Goal: Information Seeking & Learning: Learn about a topic

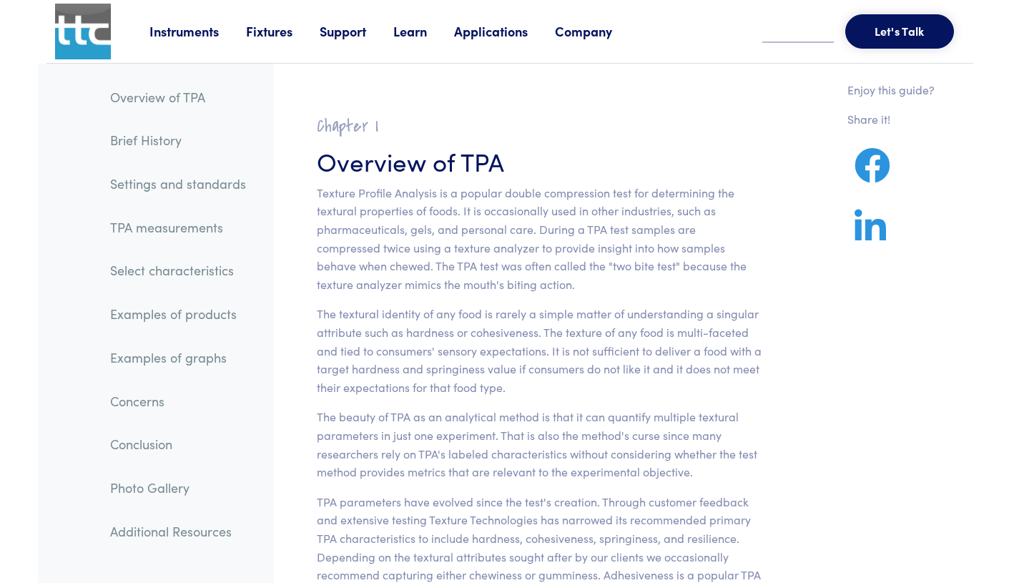
click at [611, 261] on p "Texture Profile Analysis is a popular double compression test for determining t…" at bounding box center [539, 239] width 445 height 110
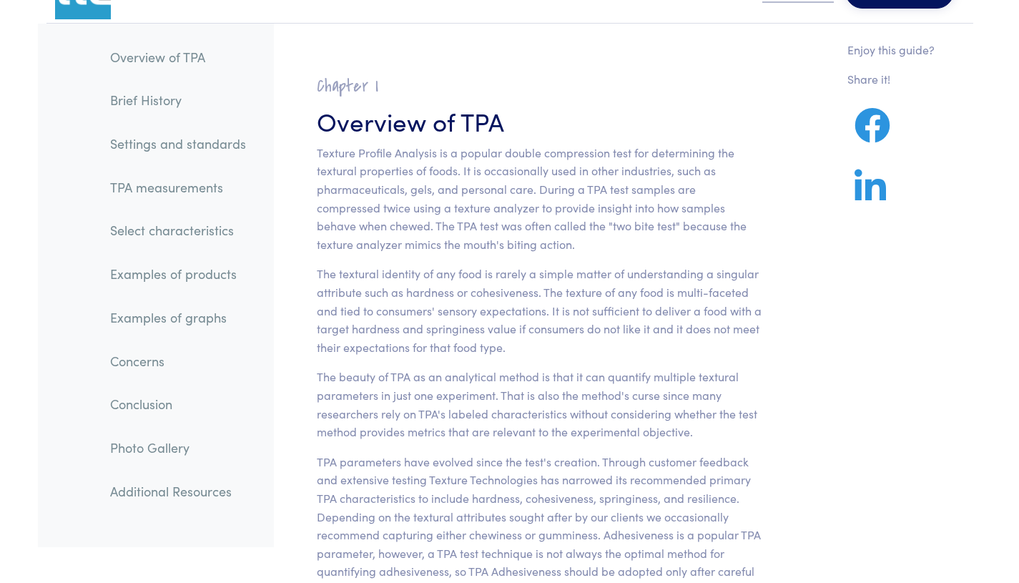
scroll to position [44, 0]
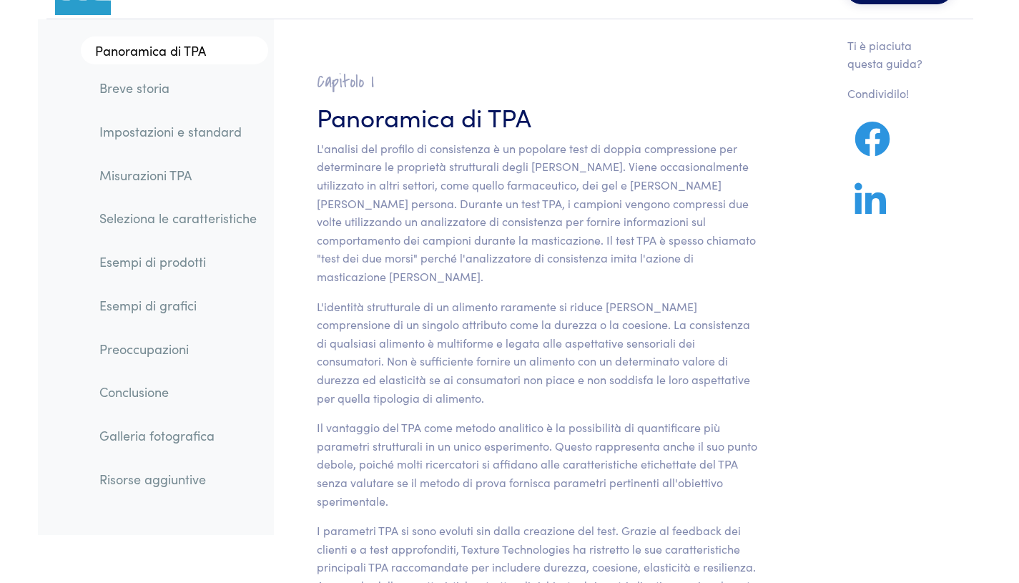
click at [603, 259] on font "L'analisi del profilo di consistenza è un popolare test di doppia compressione …" at bounding box center [536, 212] width 439 height 144
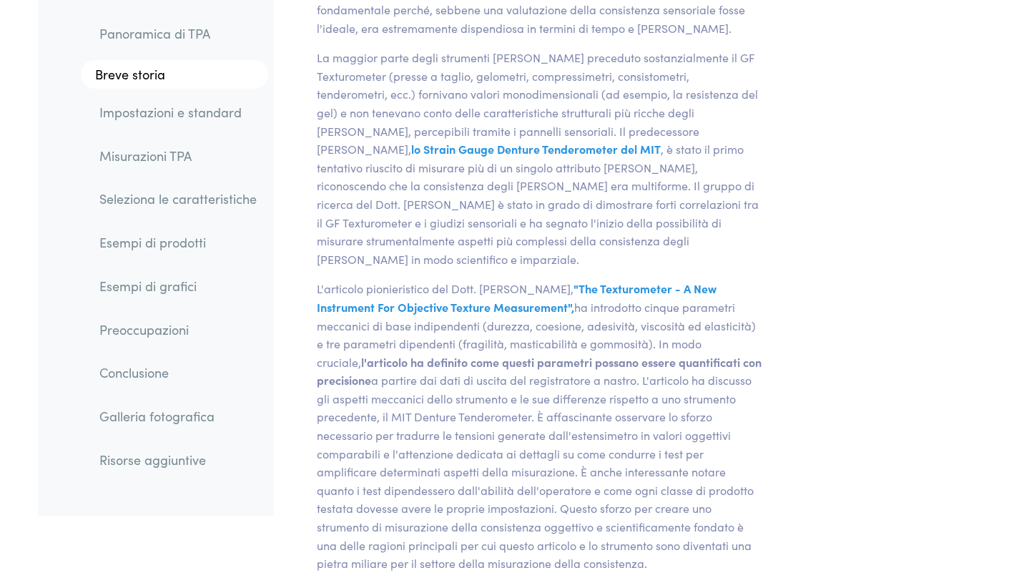
scroll to position [1447, 0]
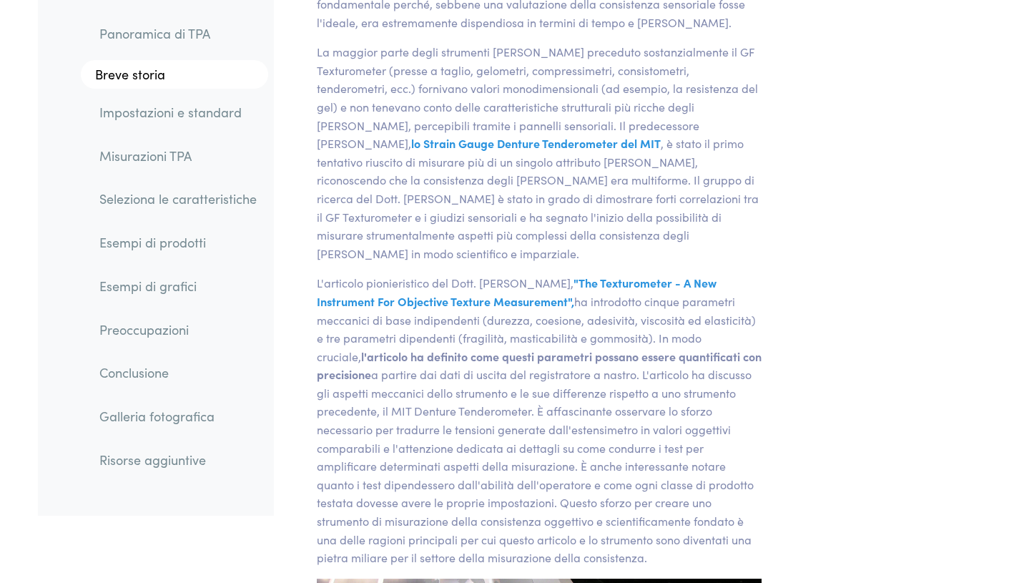
click at [423, 275] on font ""The Texturometer - A New Instrument For Objective Texture Measurement"," at bounding box center [517, 292] width 400 height 34
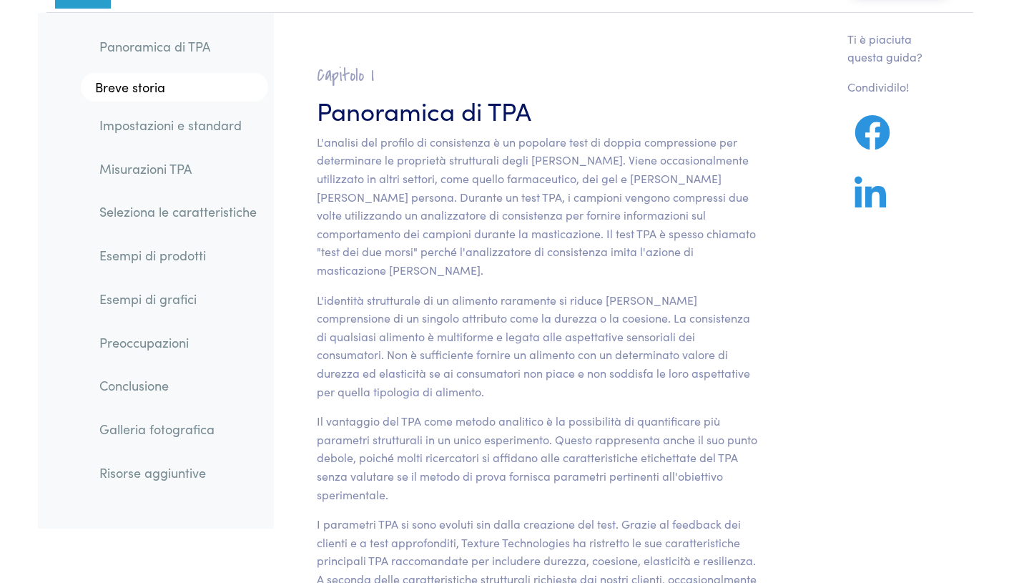
scroll to position [43, 0]
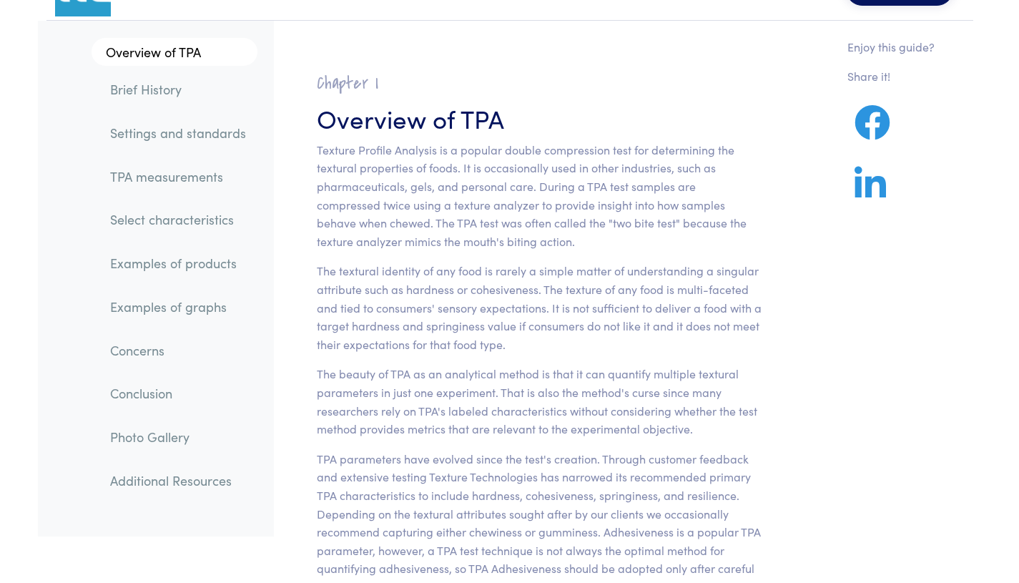
scroll to position [56, 0]
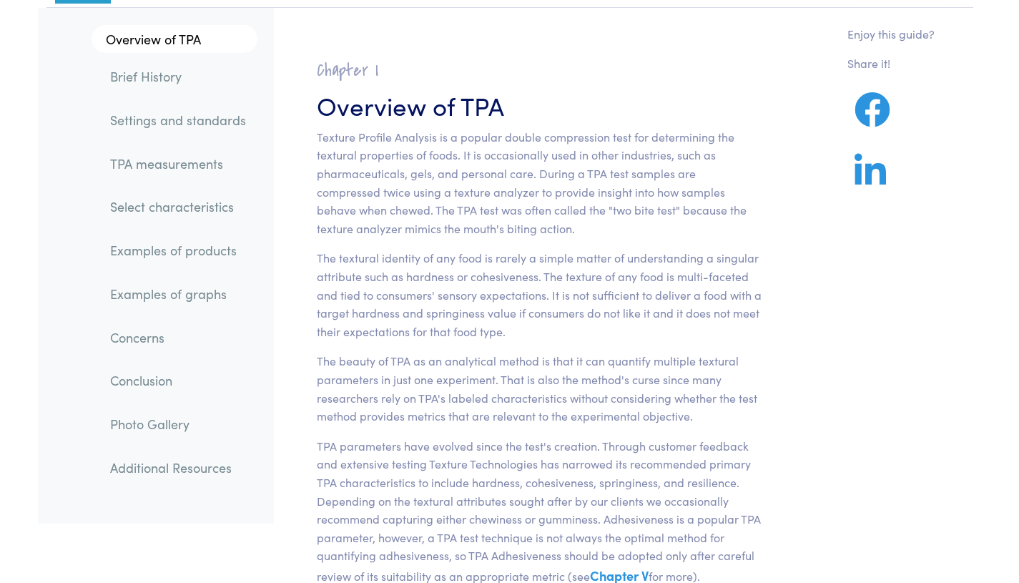
click at [534, 199] on p "Texture Profile Analysis is a popular double compression test for determining t…" at bounding box center [539, 183] width 445 height 110
click at [540, 83] on section "Chapter I Overview of TPA Texture Profile Analysis is a popular double compress…" at bounding box center [539, 433] width 514 height 782
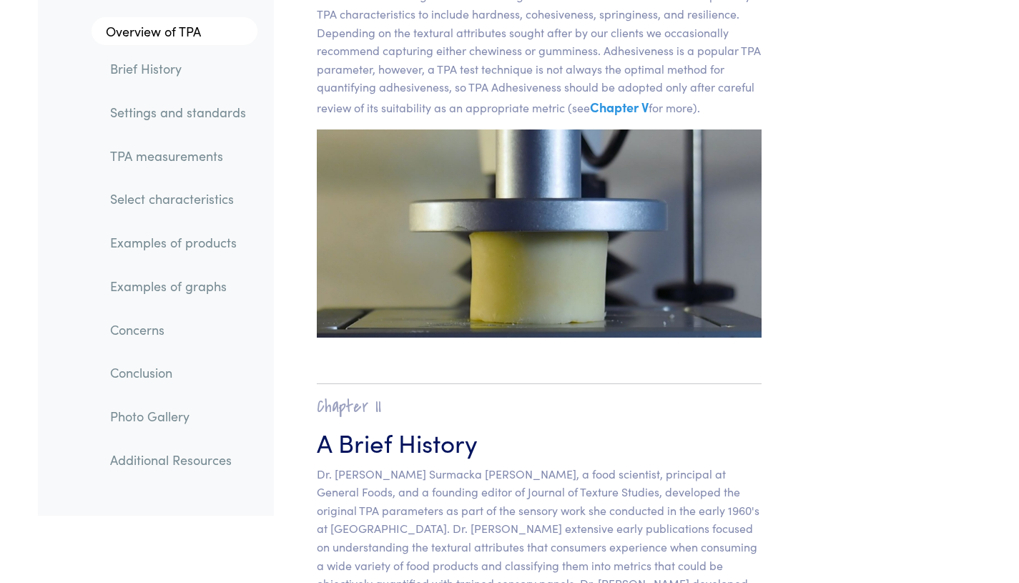
scroll to position [674, 0]
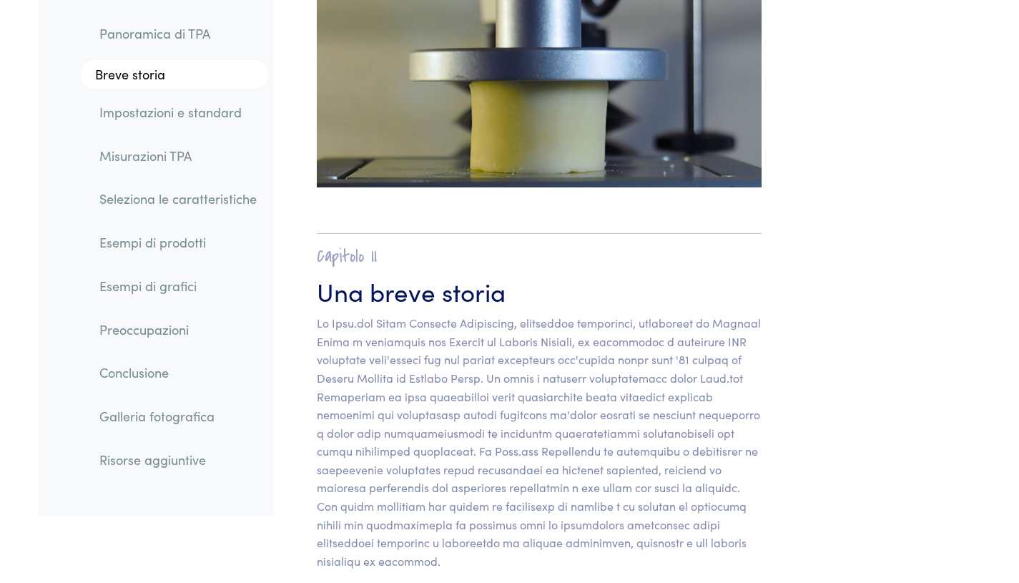
click at [523, 297] on h3 "Una breve storia" at bounding box center [539, 290] width 445 height 35
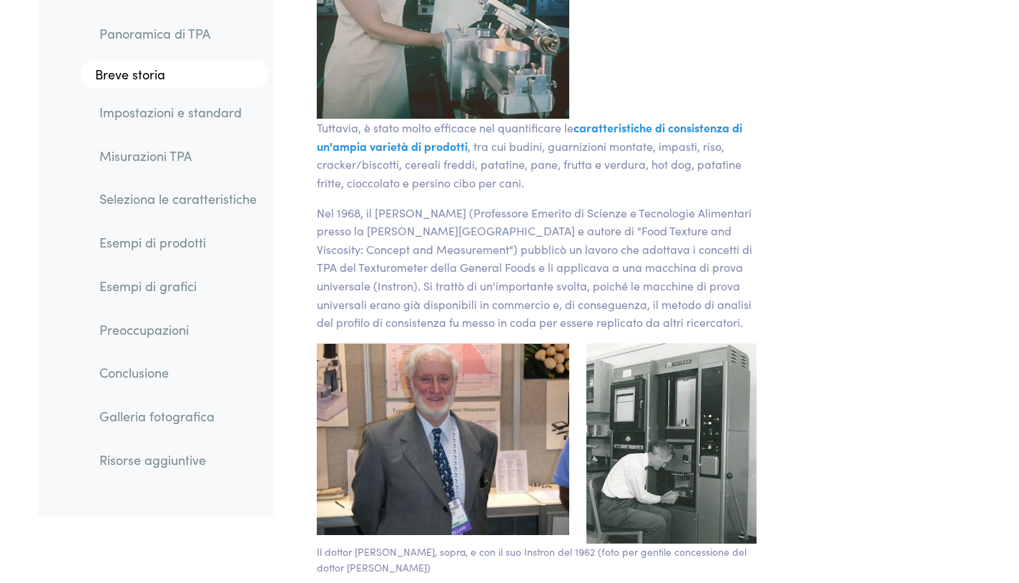
scroll to position [2806, 0]
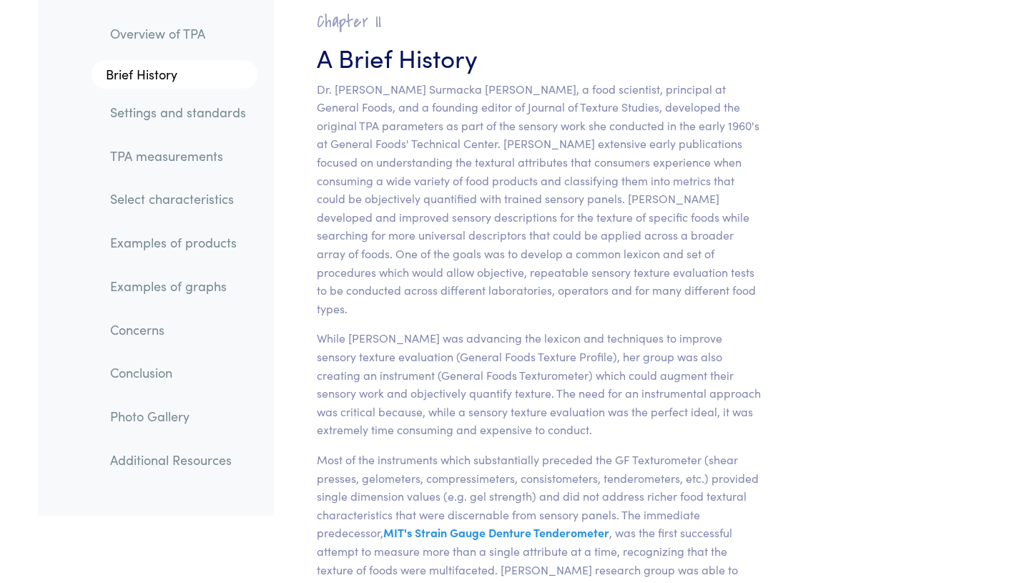
scroll to position [985, 0]
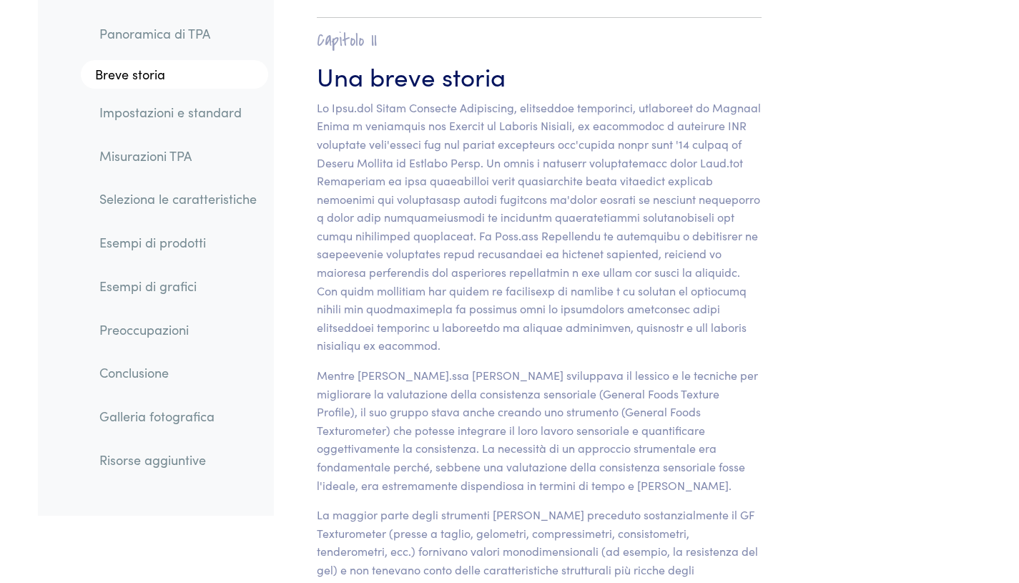
click at [518, 172] on font at bounding box center [539, 226] width 444 height 254
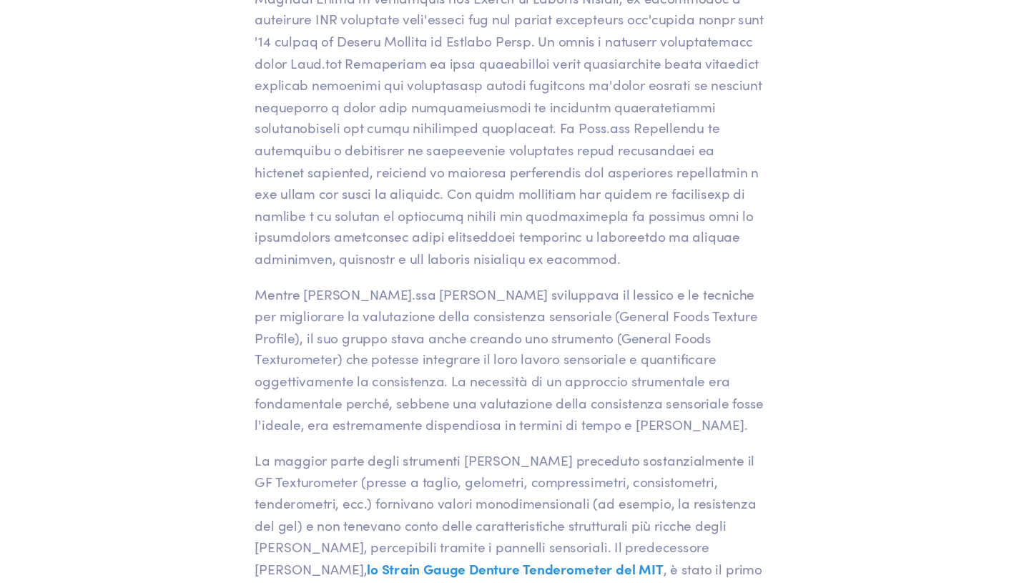
scroll to position [1179, 0]
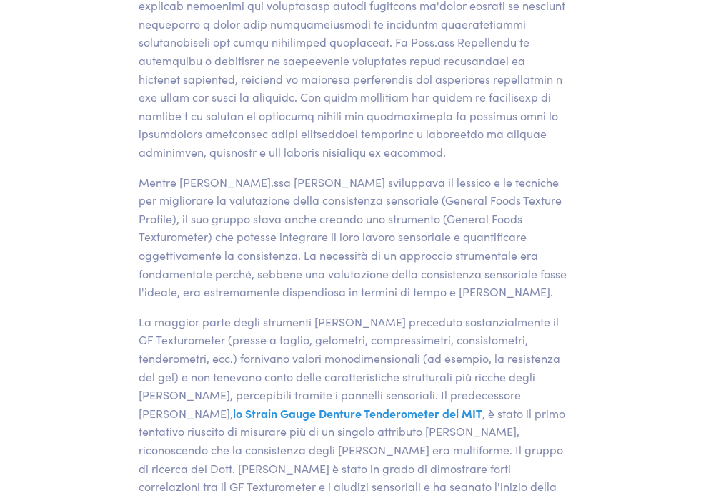
click at [0, 0] on section "Enjoy this guide? Share it!" at bounding box center [0, 0] width 0 height 0
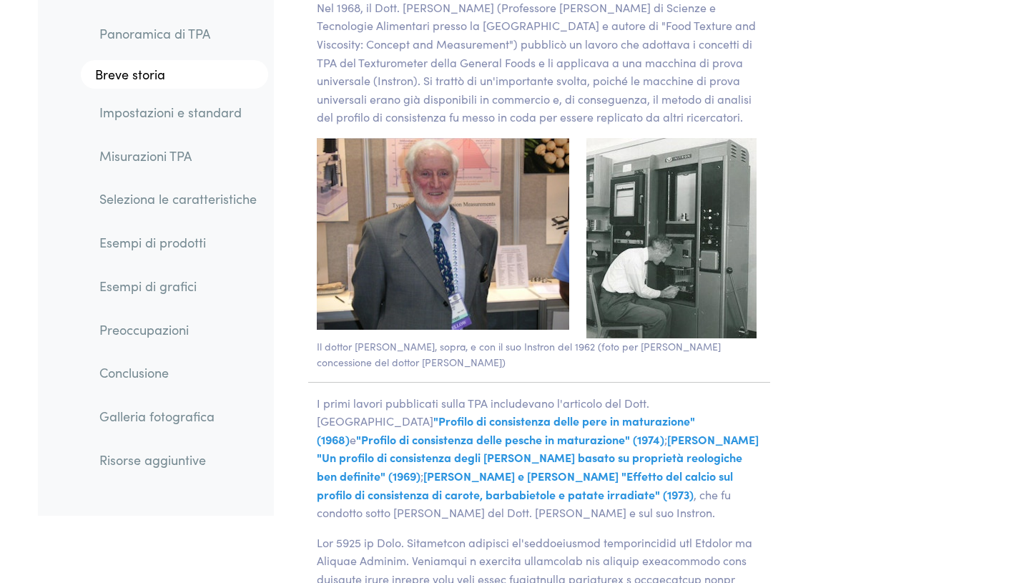
scroll to position [3067, 0]
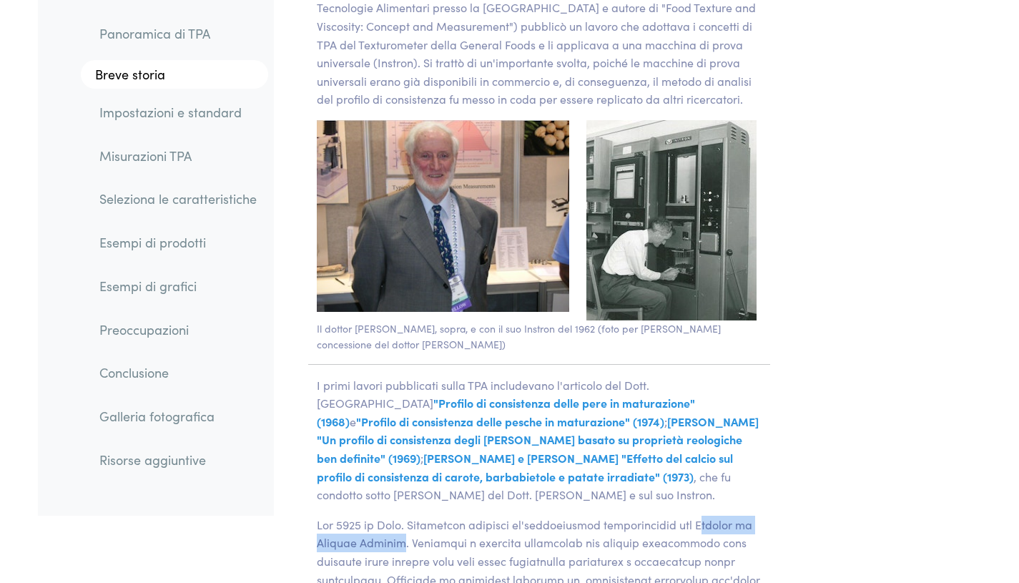
drag, startPoint x: 676, startPoint y: 450, endPoint x: 395, endPoint y: 474, distance: 282.0
copy font "ournal of Texture Studies"
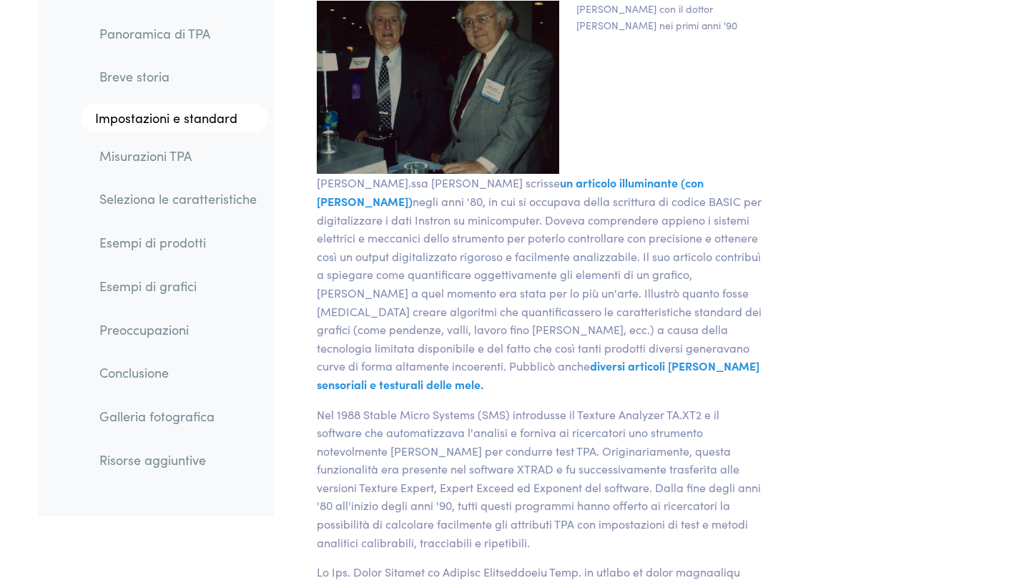
scroll to position [4332, 0]
